Goal: Check status: Check status

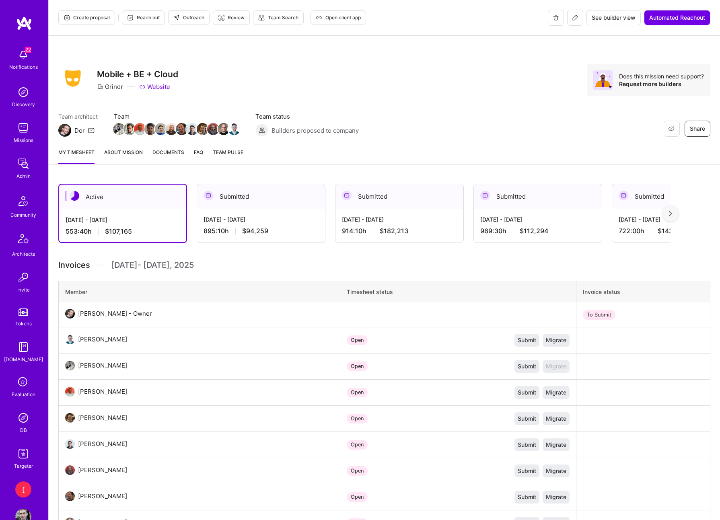
click at [290, 211] on div "Aug 16 - Aug 31, 2025 895:10 h $94,259" at bounding box center [261, 225] width 128 height 33
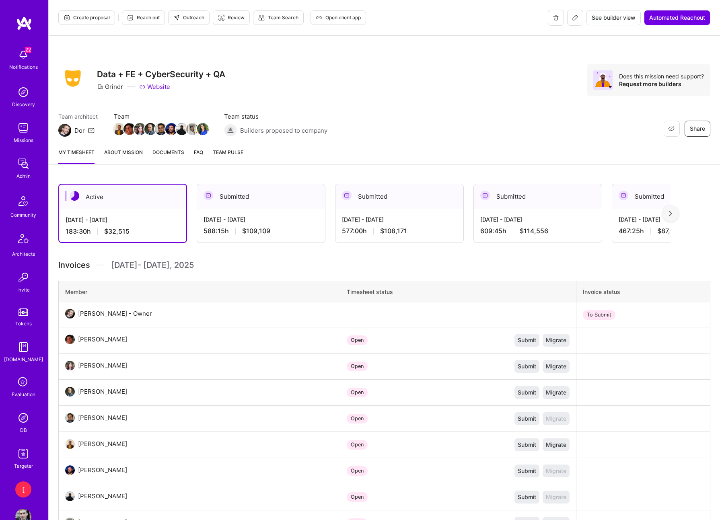
click at [275, 222] on div "[DATE] - [DATE]" at bounding box center [260, 219] width 115 height 8
